Goal: Check status: Check status

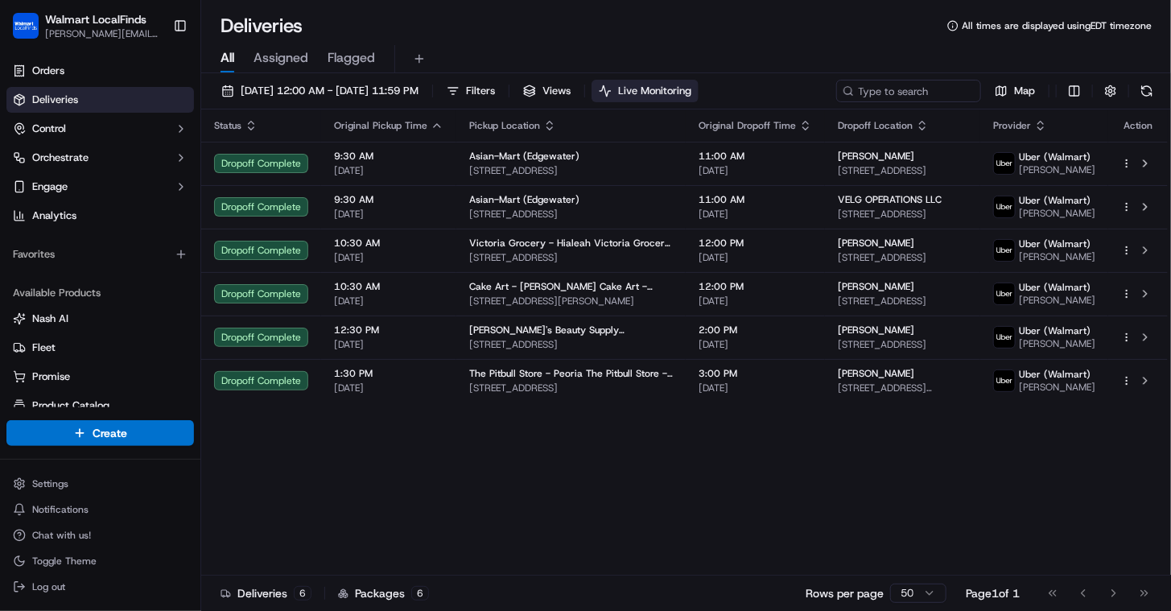
click at [691, 84] on span "Live Monitoring" at bounding box center [654, 91] width 73 height 14
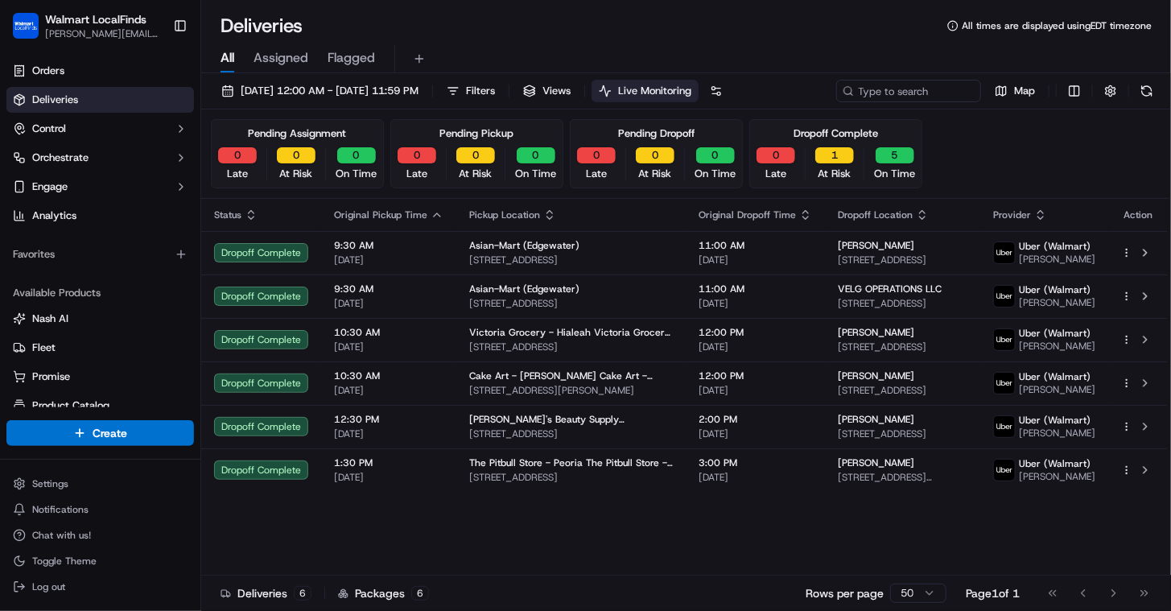
click at [870, 130] on div "Dropoff Complete" at bounding box center [836, 133] width 85 height 14
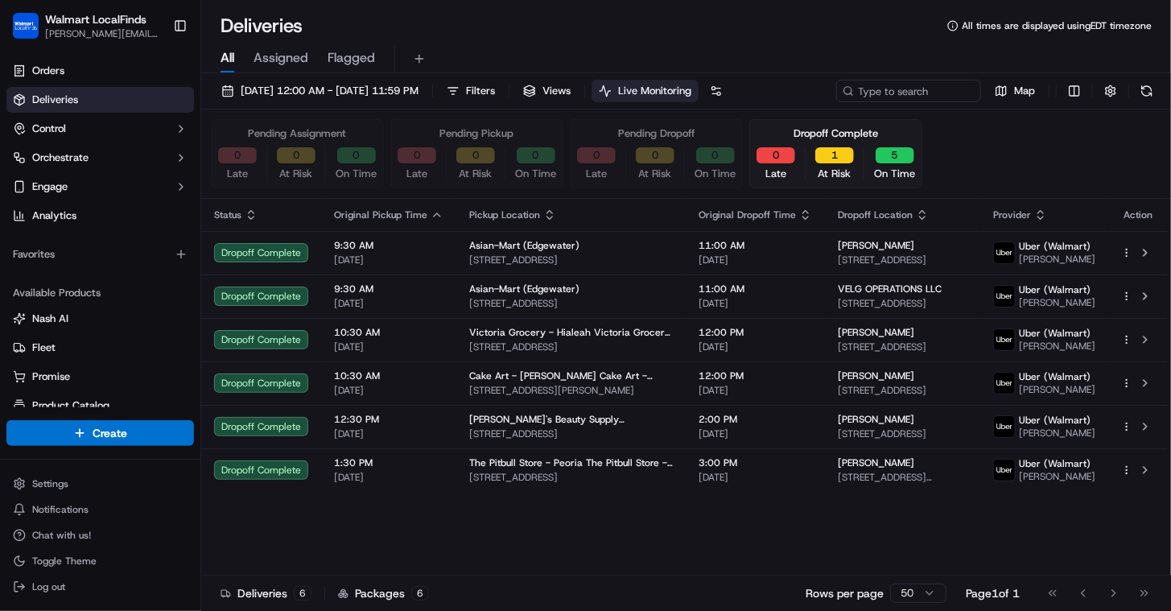
click at [984, 135] on div "Pending Assignment 0 Late 0 At Risk 0 On Time Pending Pickup 0 Late 0 At Risk 0…" at bounding box center [686, 153] width 951 height 69
click at [691, 97] on span "Live Monitoring" at bounding box center [654, 91] width 73 height 14
